Goal: Check status: Check status

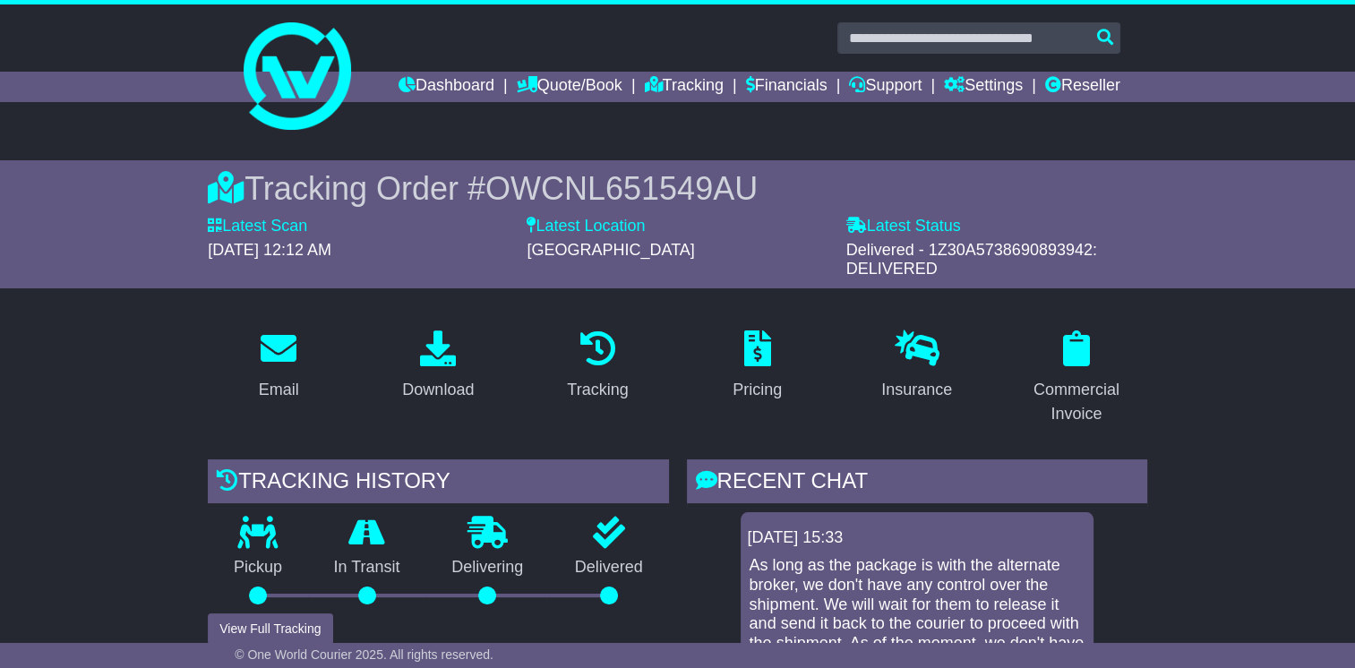
scroll to position [358, 0]
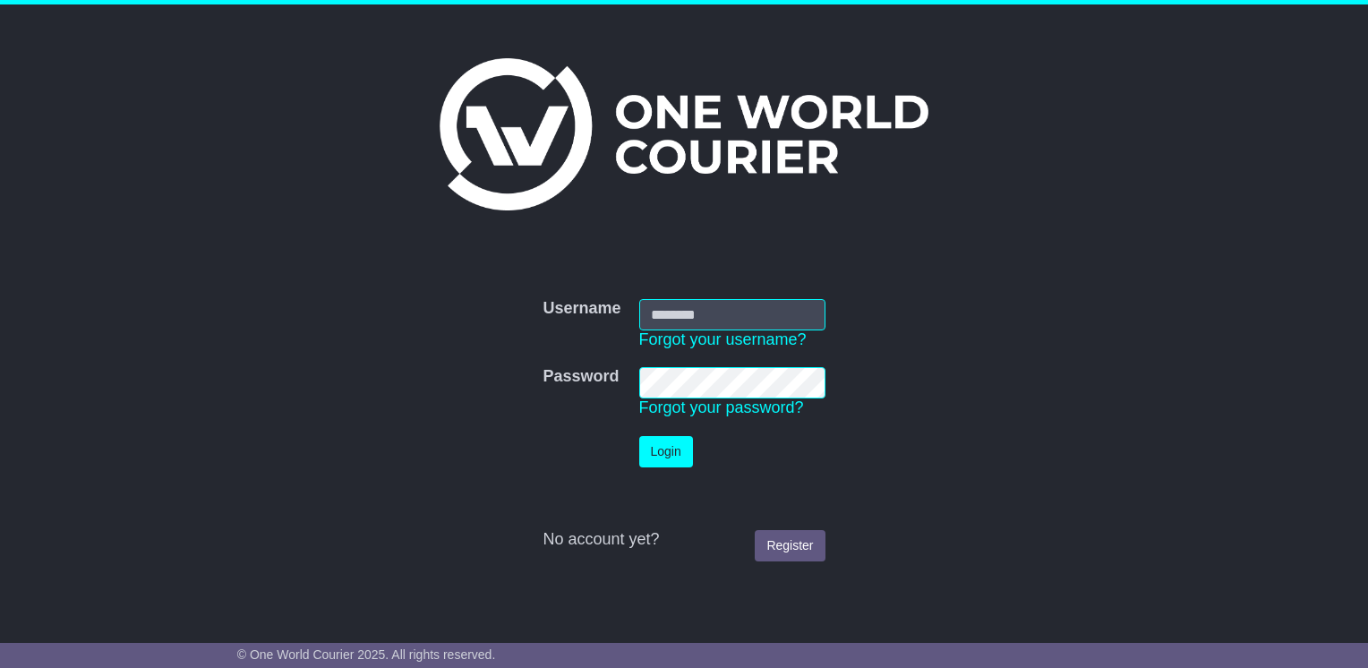
type input "**********"
click at [658, 452] on button "Login" at bounding box center [666, 451] width 54 height 31
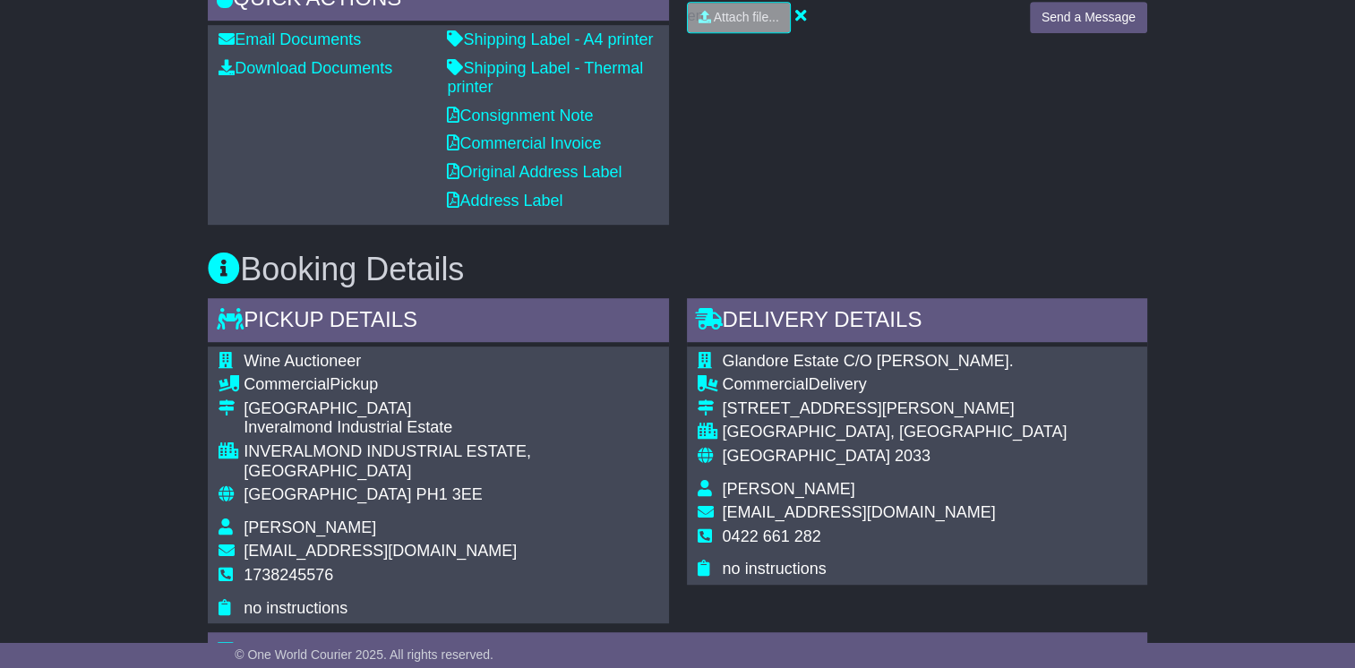
scroll to position [985, 0]
